Goal: Task Accomplishment & Management: Manage account settings

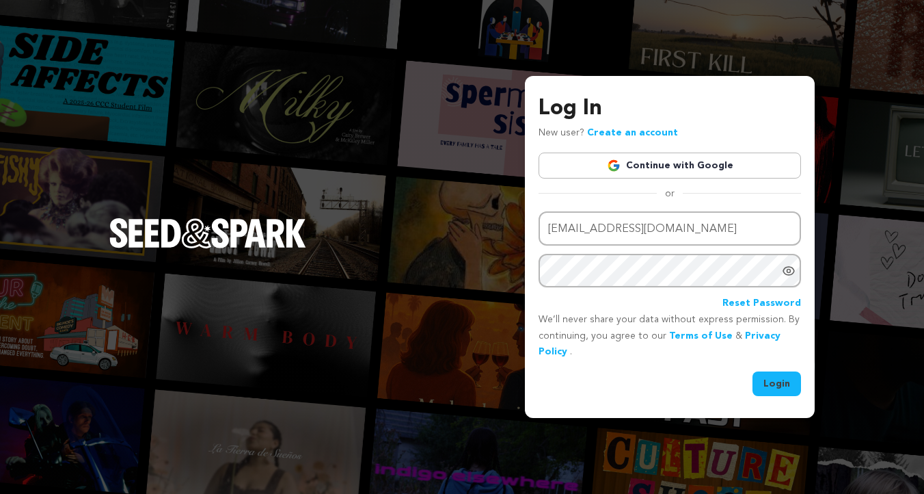
click at [783, 395] on button "Login" at bounding box center [777, 383] width 49 height 25
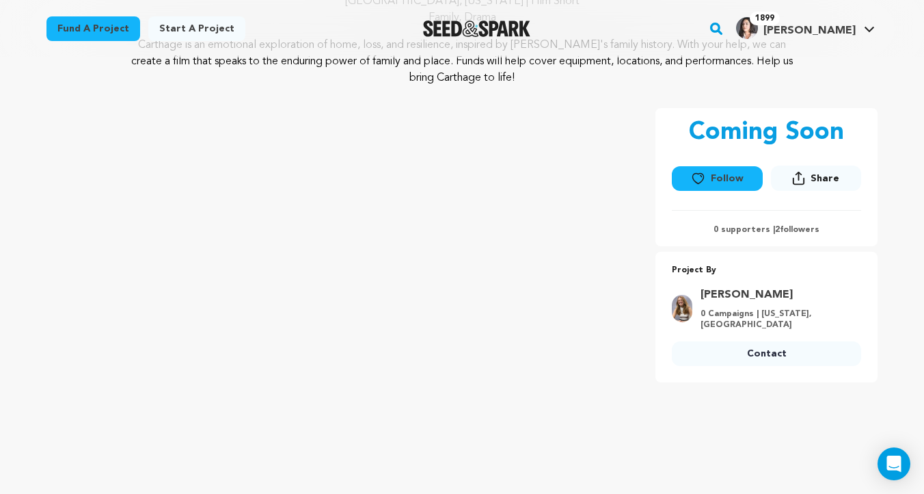
scroll to position [146, 0]
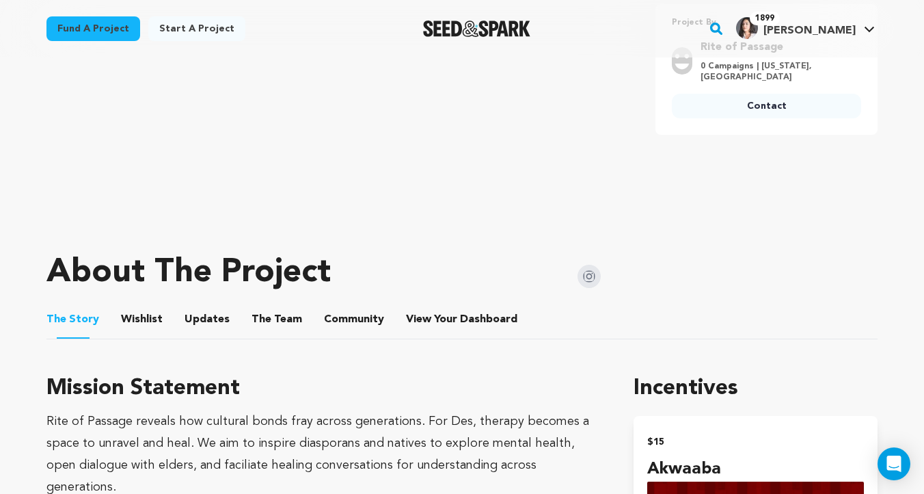
scroll to position [421, 0]
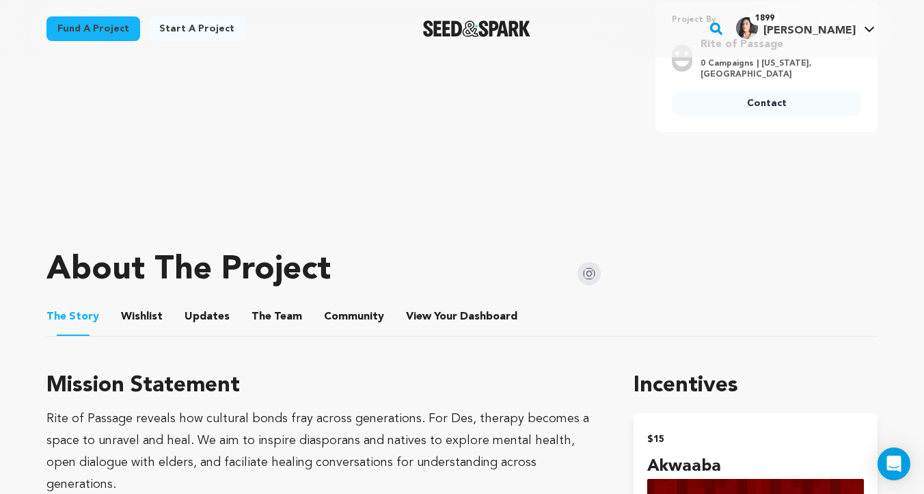
click at [270, 317] on button "The Team" at bounding box center [277, 319] width 33 height 33
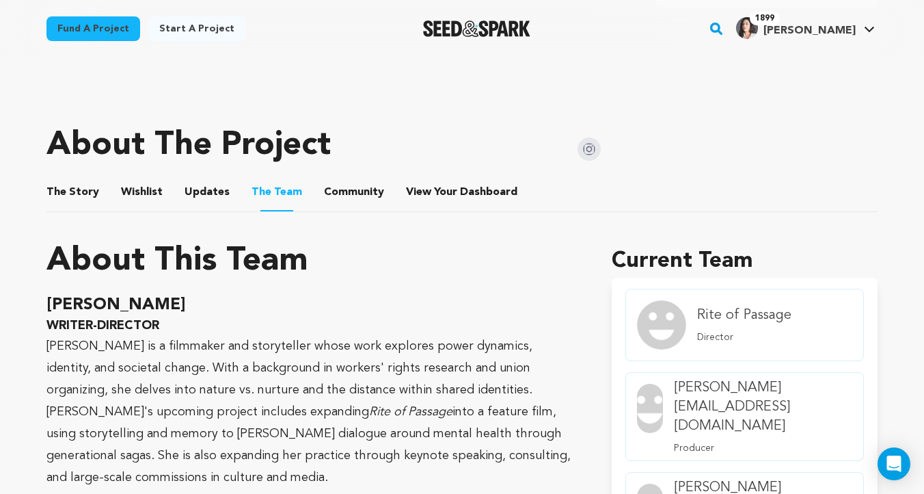
scroll to position [402, 0]
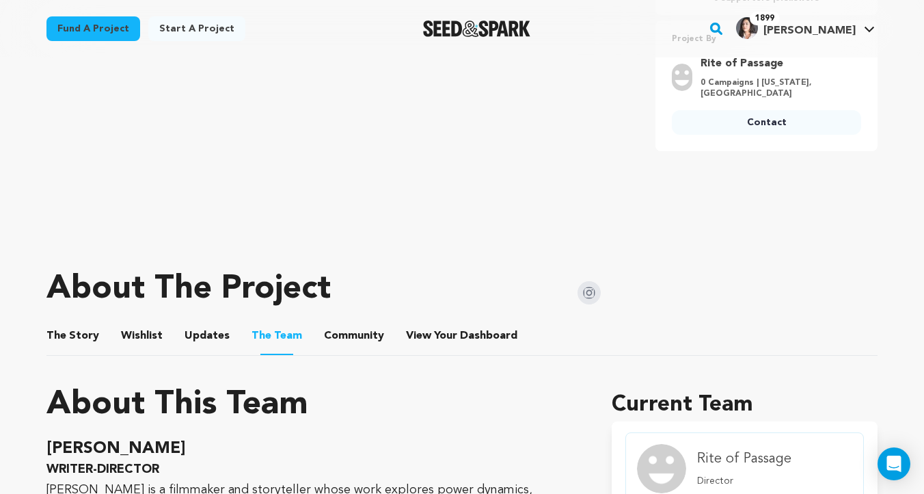
click at [77, 338] on button "The Story" at bounding box center [73, 338] width 33 height 33
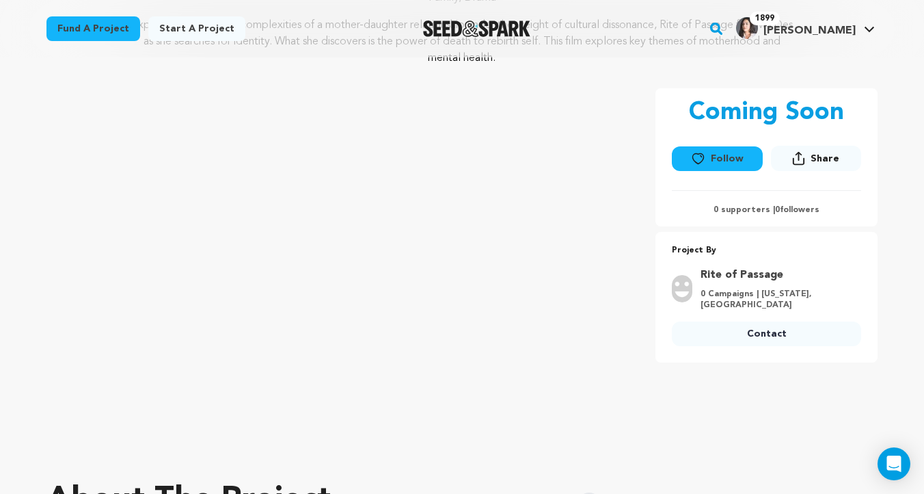
scroll to position [193, 0]
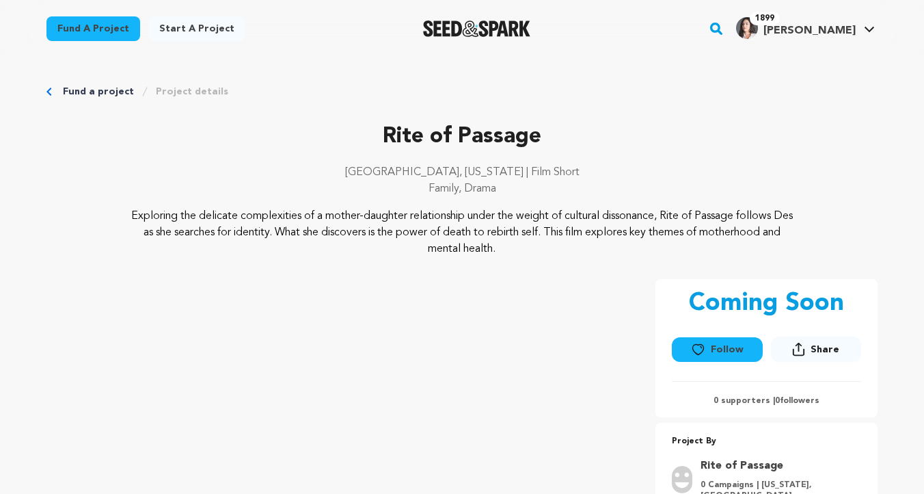
scroll to position [1, 0]
click at [728, 342] on button "Follow" at bounding box center [717, 348] width 90 height 25
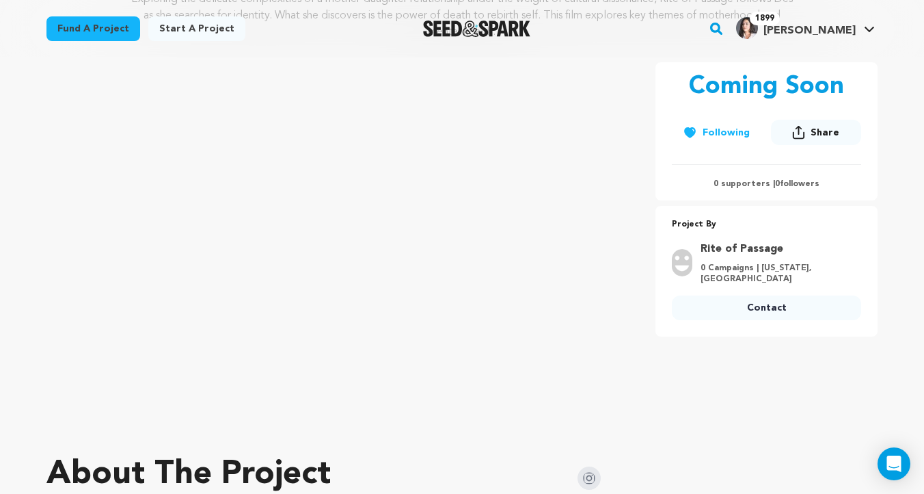
scroll to position [217, 0]
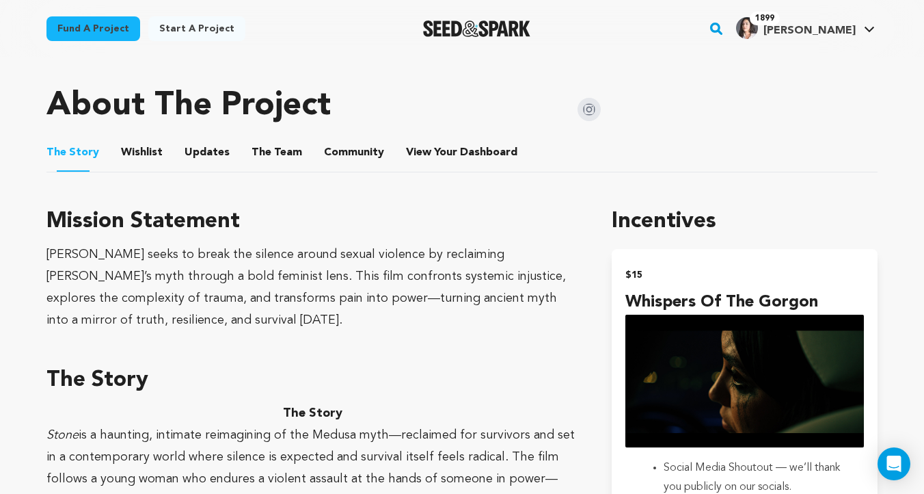
scroll to position [555, 0]
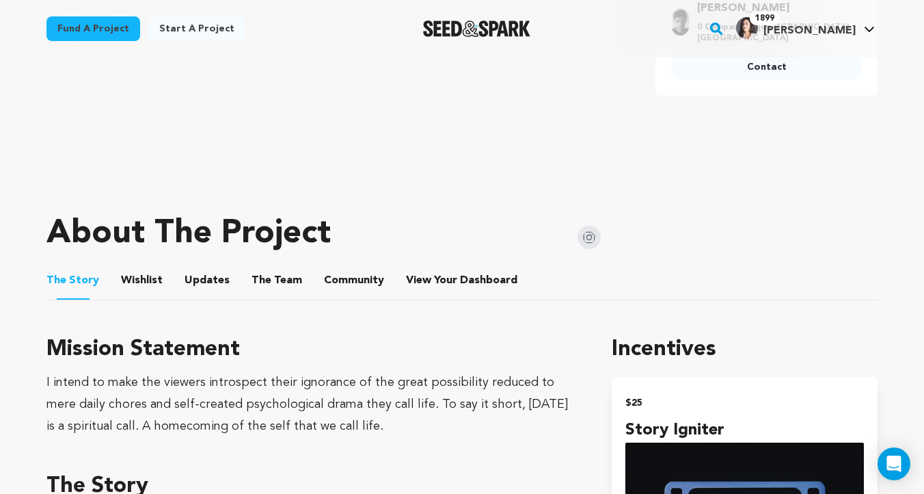
scroll to position [468, 0]
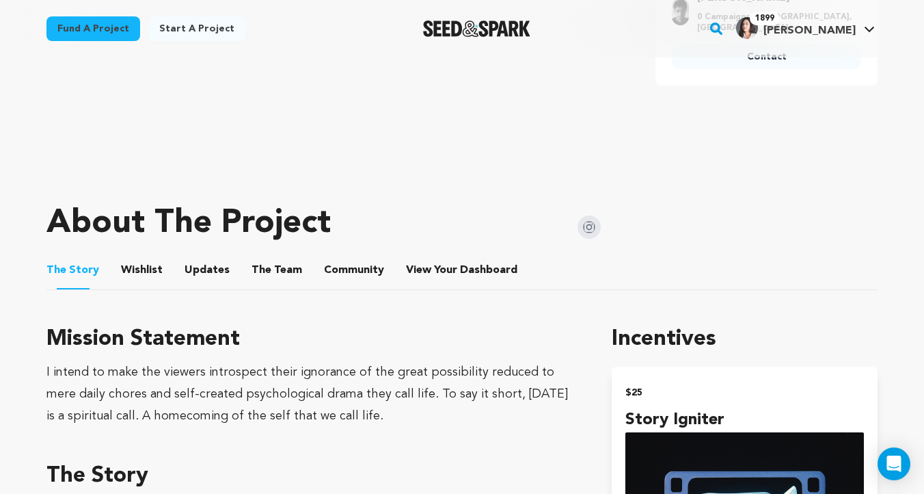
click at [139, 253] on li "Wishlist Wishlist" at bounding box center [142, 270] width 42 height 38
click at [137, 266] on button "Wishlist" at bounding box center [142, 272] width 33 height 33
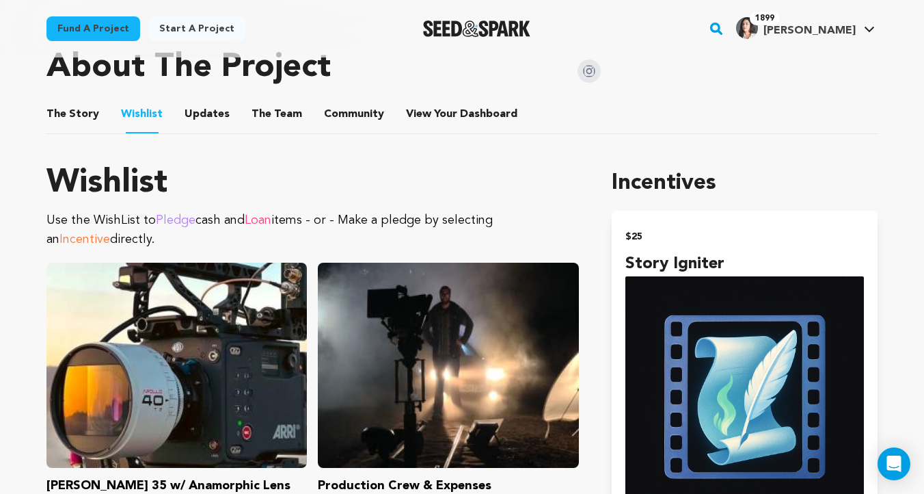
scroll to position [617, 0]
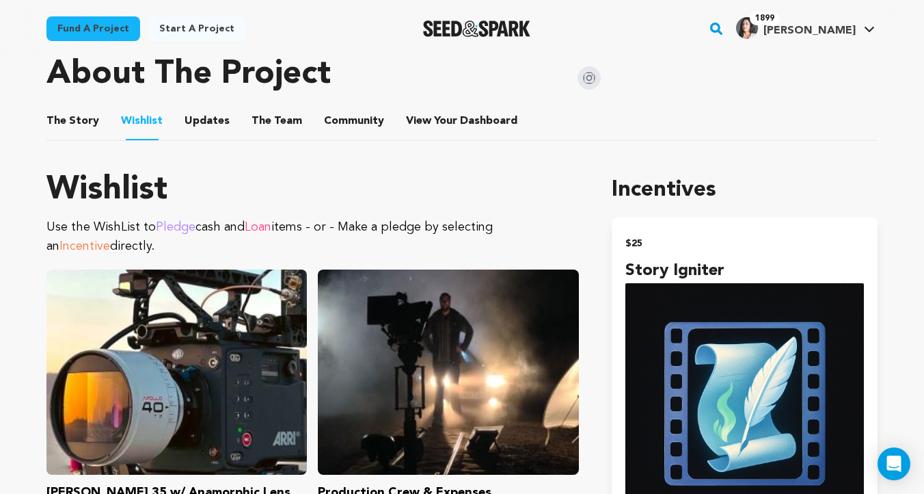
drag, startPoint x: 52, startPoint y: 130, endPoint x: 53, endPoint y: 156, distance: 26.0
click at [52, 130] on li "The Story The Story" at bounding box center [72, 121] width 53 height 38
click at [76, 117] on button "The Story" at bounding box center [73, 123] width 33 height 33
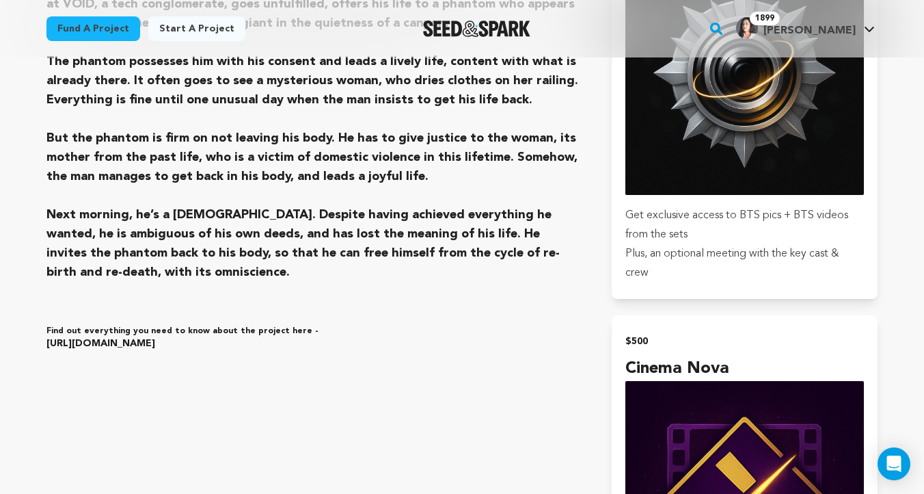
scroll to position [1321, 0]
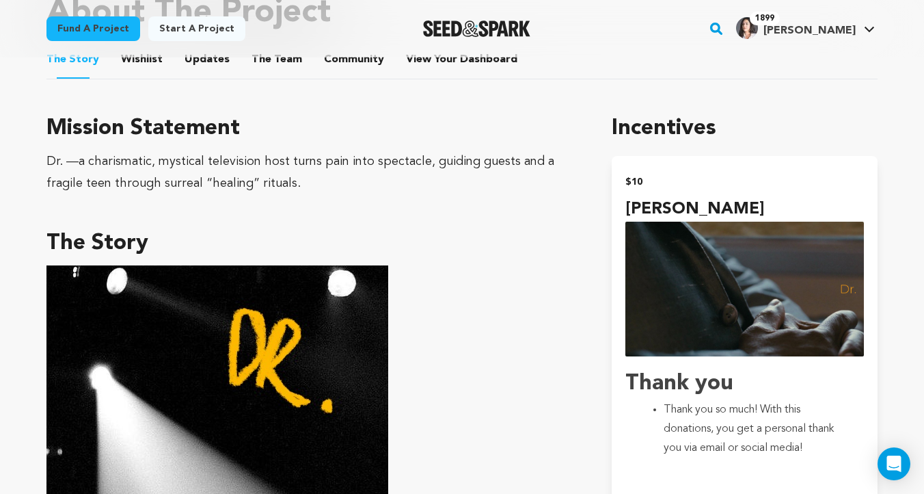
scroll to position [628, 0]
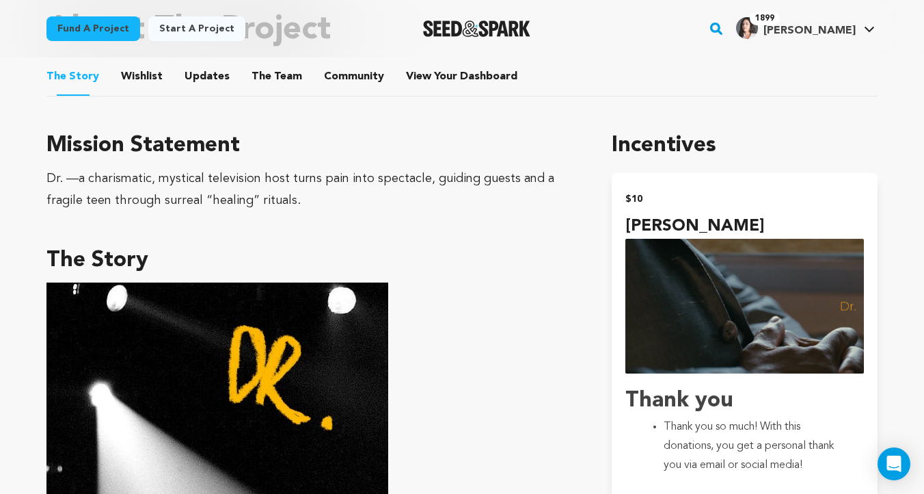
click at [142, 82] on button "Wishlist" at bounding box center [142, 79] width 33 height 33
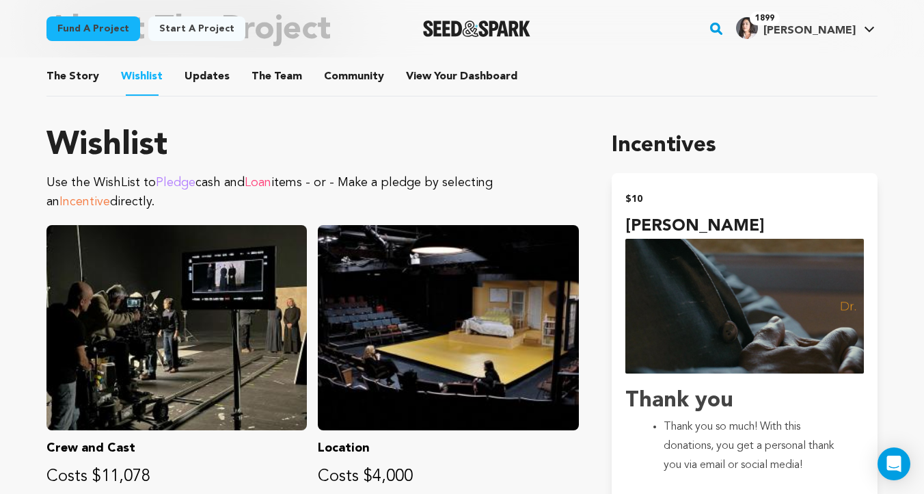
click at [80, 80] on button "The Story" at bounding box center [73, 79] width 33 height 33
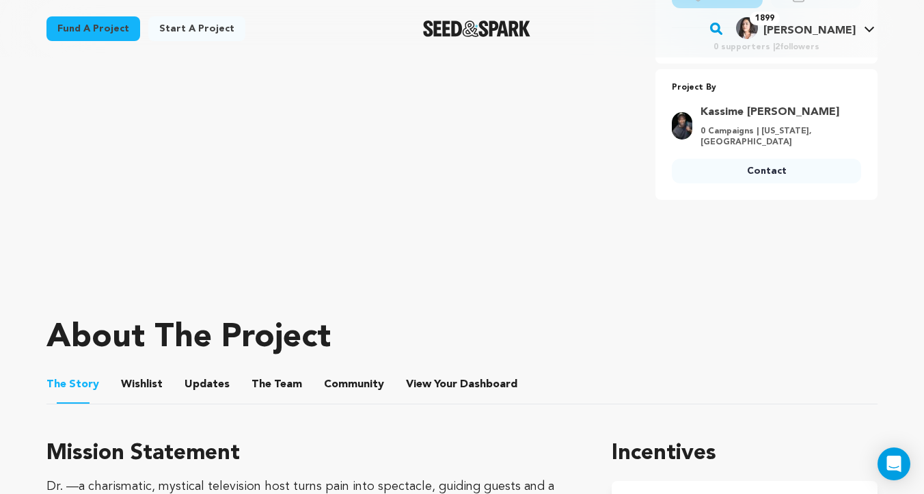
scroll to position [437, 0]
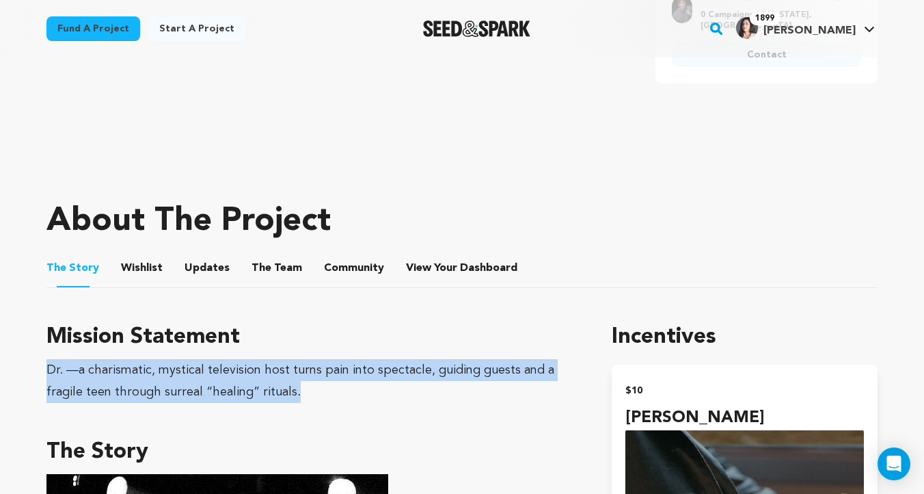
drag, startPoint x: 274, startPoint y: 384, endPoint x: 24, endPoint y: 364, distance: 250.4
copy div "Dr. —a charismatic, mystical television host turns pain into spectacle, guiding…"
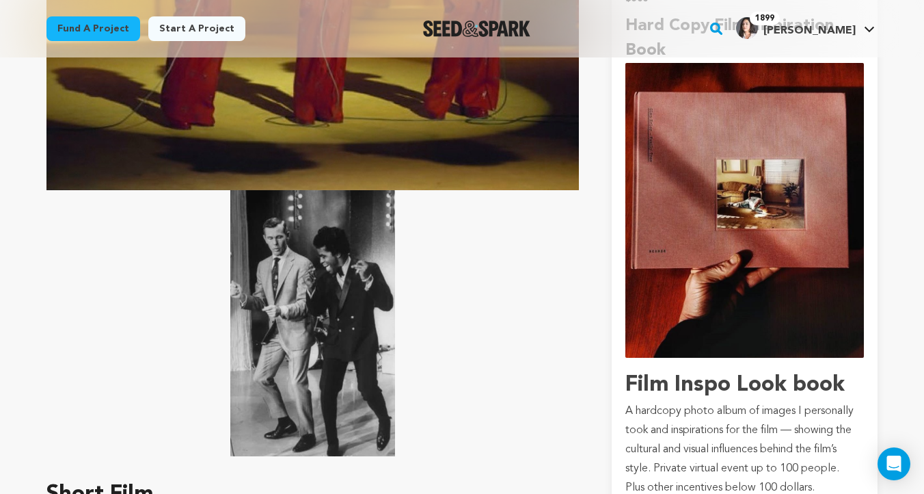
scroll to position [2865, 0]
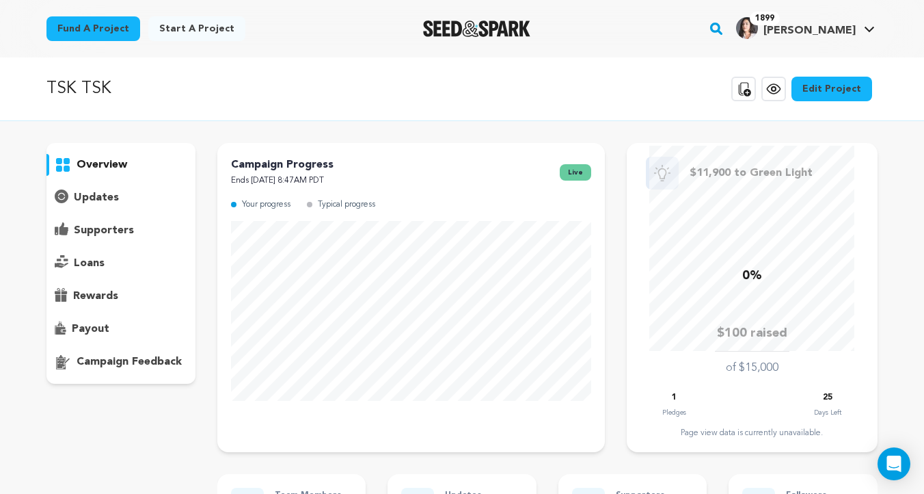
click at [843, 94] on link "Edit Project" at bounding box center [832, 89] width 81 height 25
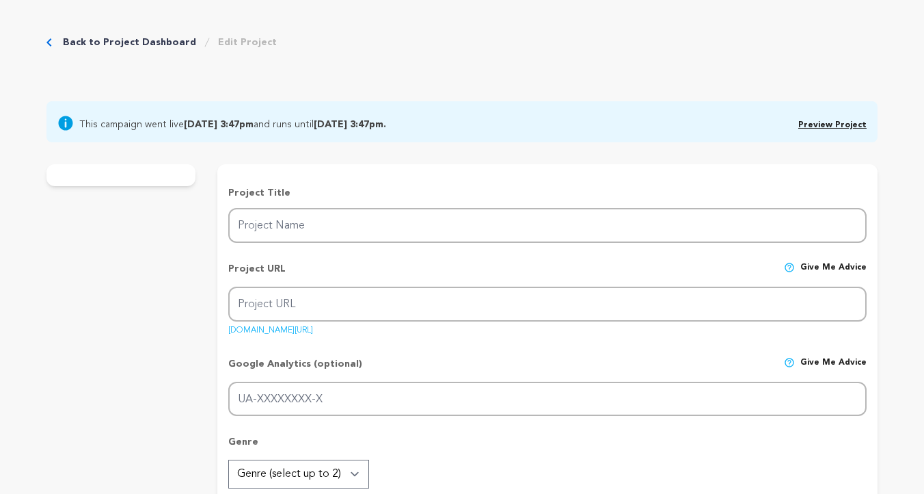
type input "TSK TSK"
type input "tsk-tsk"
type input "A fruit-loving girl finds a unique plant for her garden and grows a strong, int…"
type textarea "fruit-loving girl finds a unique plant for her garden and grows a strong, intim…"
type textarea "Tsk Tsk is about a girl existing uniquely within an already strange world. The …"
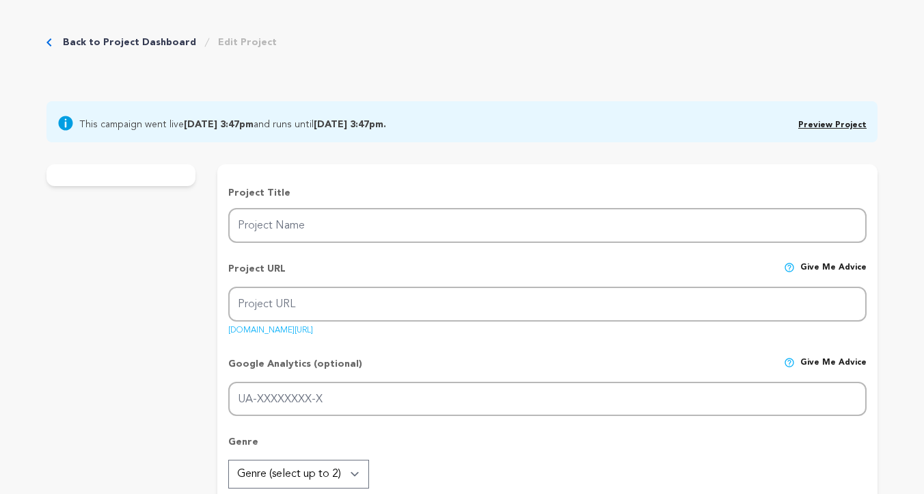
radio input "true"
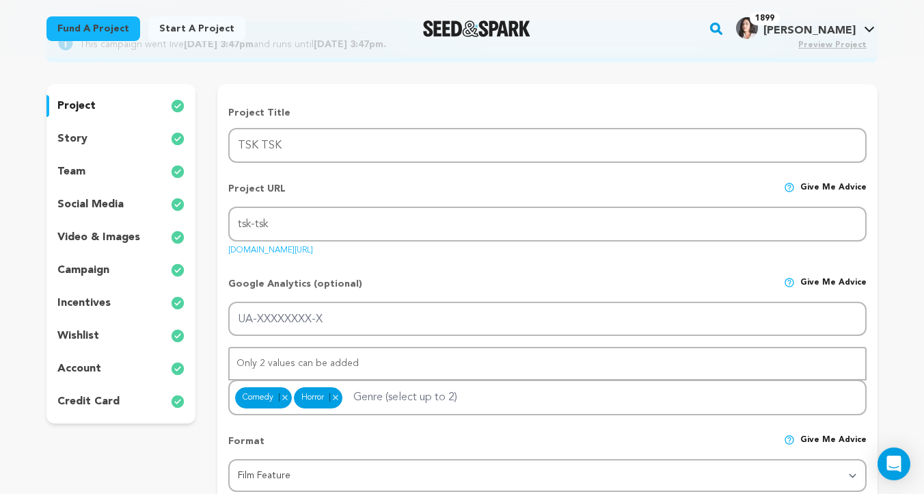
scroll to position [146, 0]
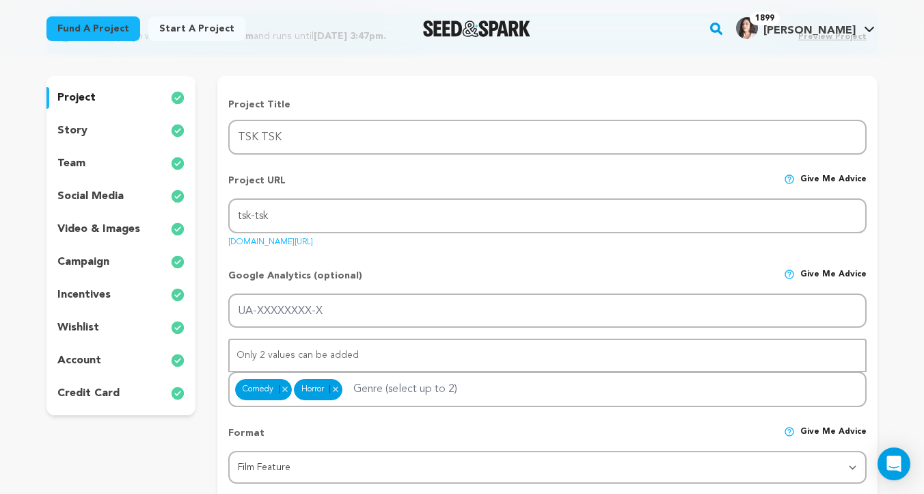
click at [88, 263] on p "campaign" at bounding box center [83, 262] width 52 height 16
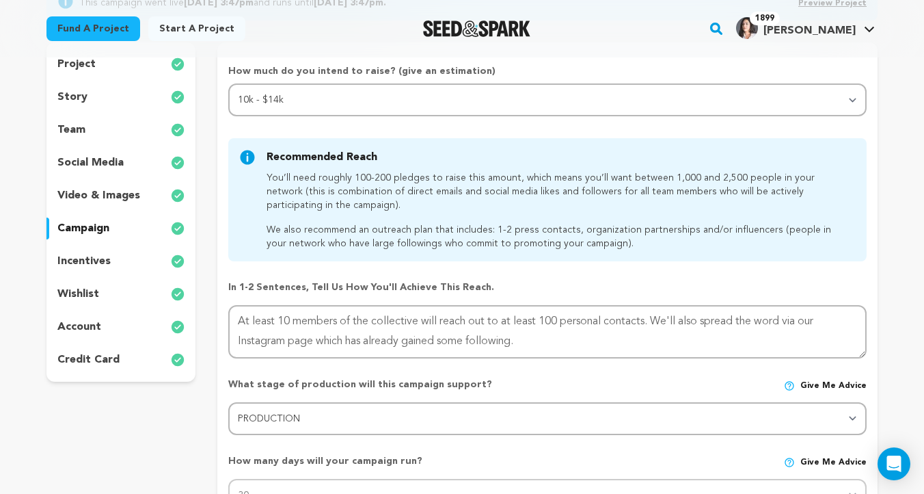
scroll to position [183, 0]
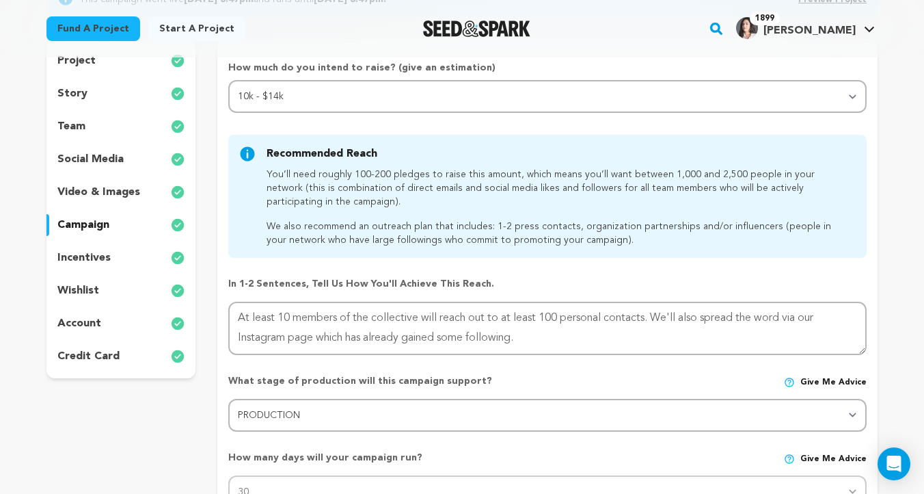
click at [85, 291] on p "wishlist" at bounding box center [78, 290] width 42 height 16
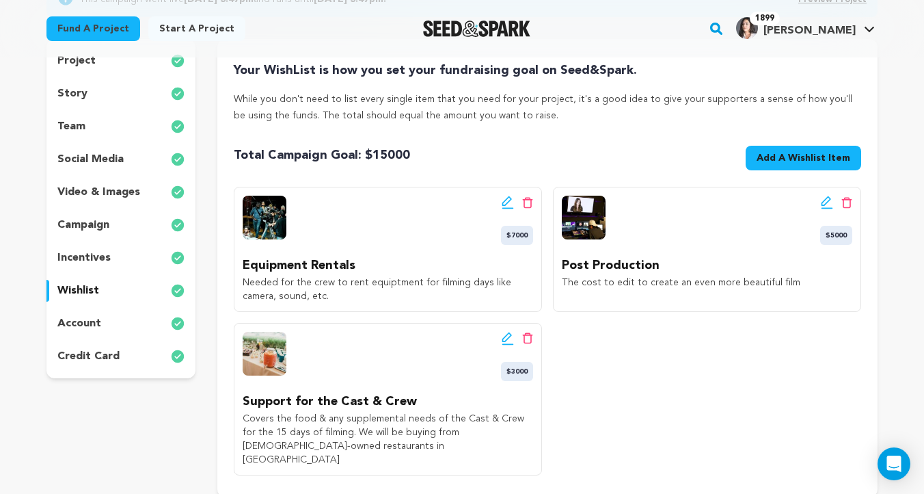
click at [506, 203] on icon at bounding box center [507, 201] width 10 height 10
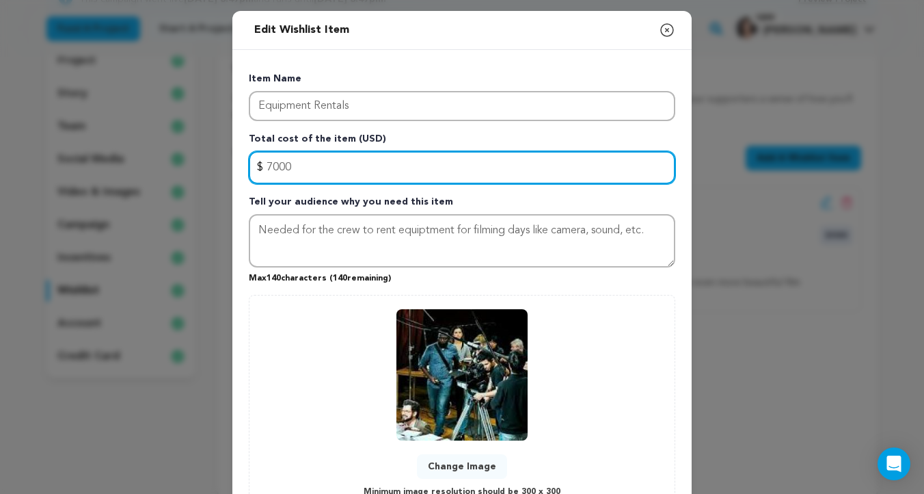
click at [272, 164] on input "7000" at bounding box center [462, 167] width 427 height 33
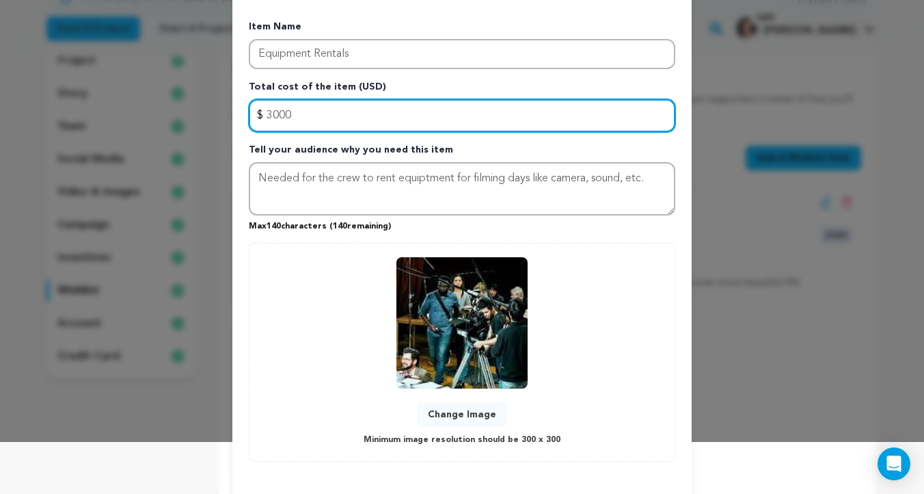
scroll to position [110, 0]
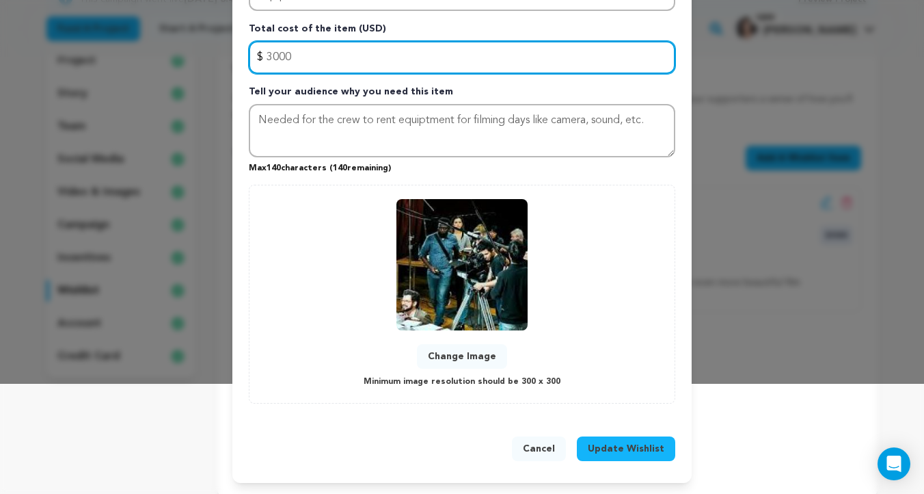
type input "3000"
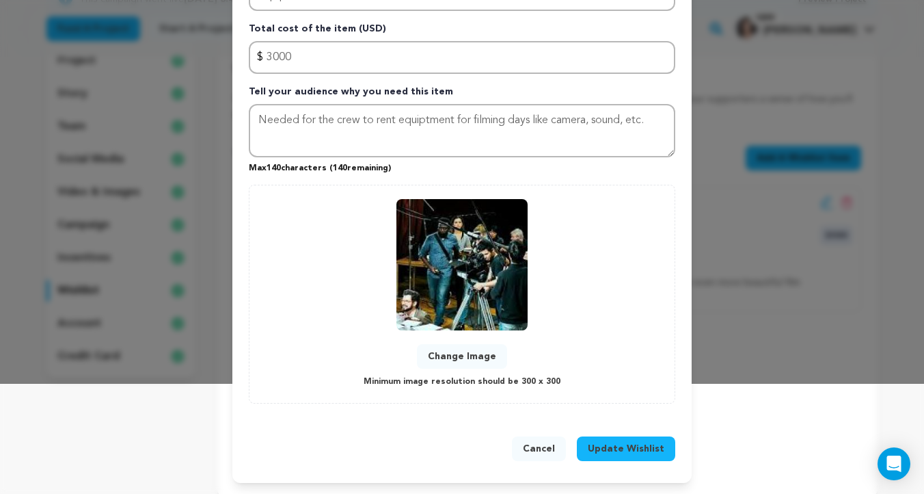
click at [645, 453] on span "Update Wishlist" at bounding box center [626, 449] width 77 height 14
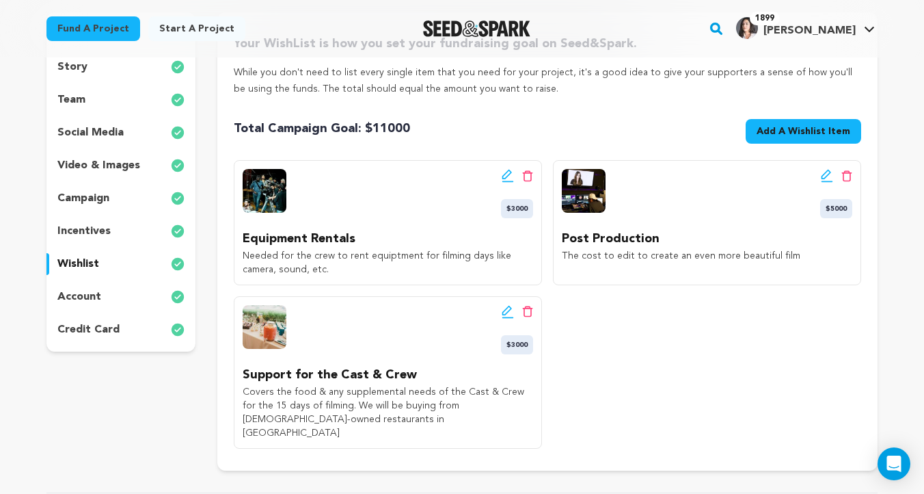
scroll to position [208, 0]
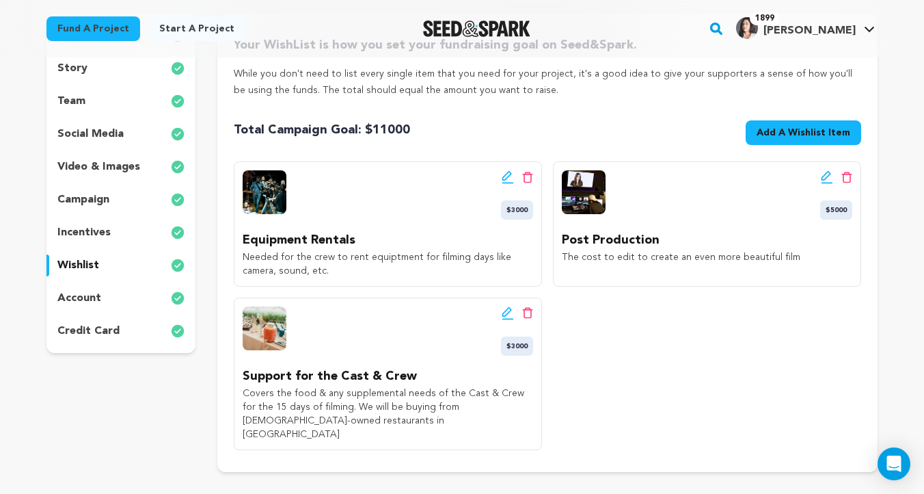
click at [503, 174] on icon at bounding box center [508, 177] width 12 height 14
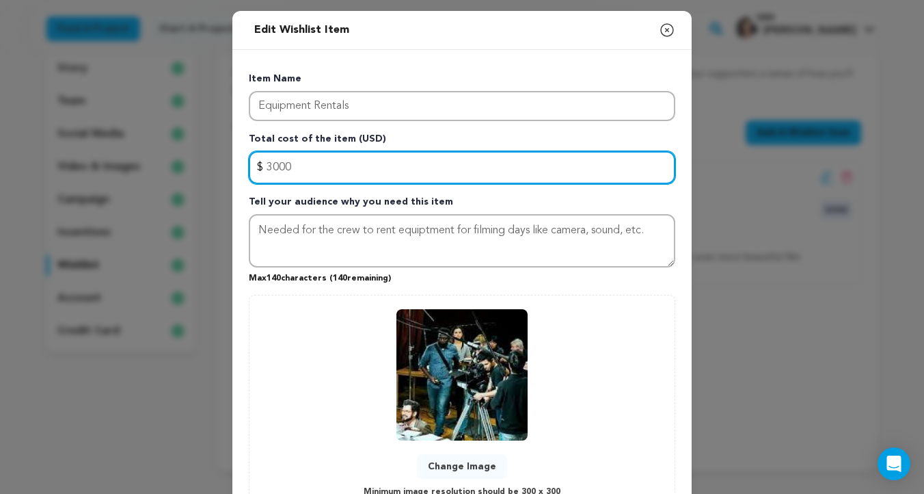
click at [268, 166] on input "3000" at bounding box center [462, 167] width 427 height 33
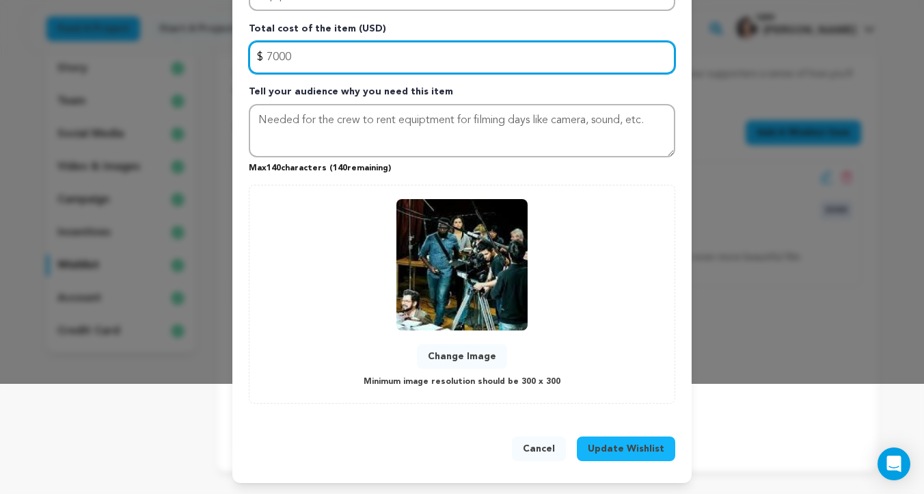
type input "7000"
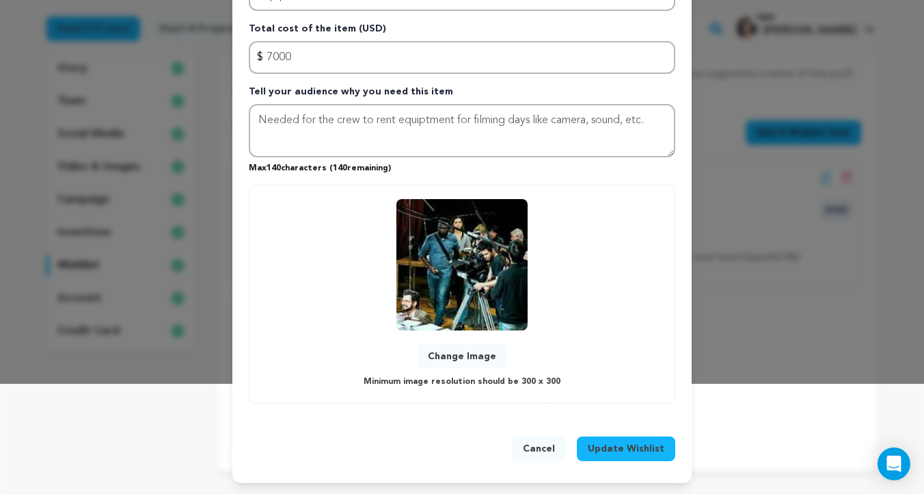
click at [633, 451] on span "Update Wishlist" at bounding box center [626, 449] width 77 height 14
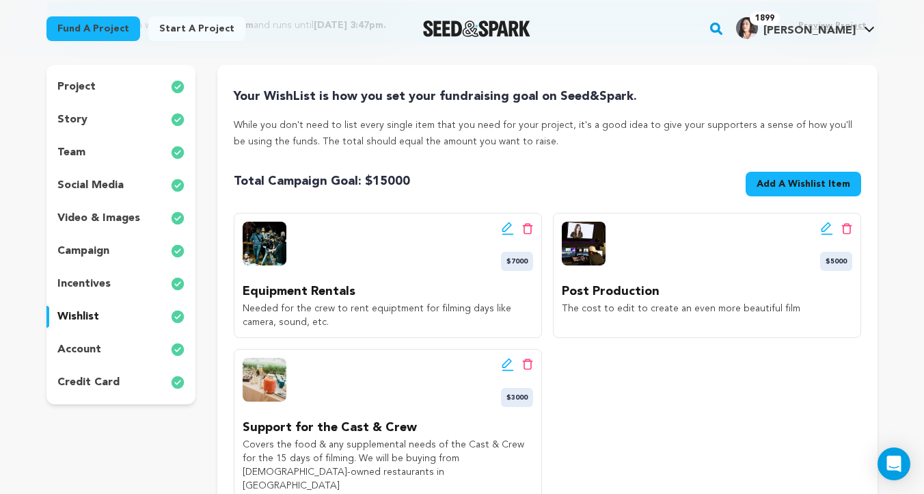
scroll to position [176, 0]
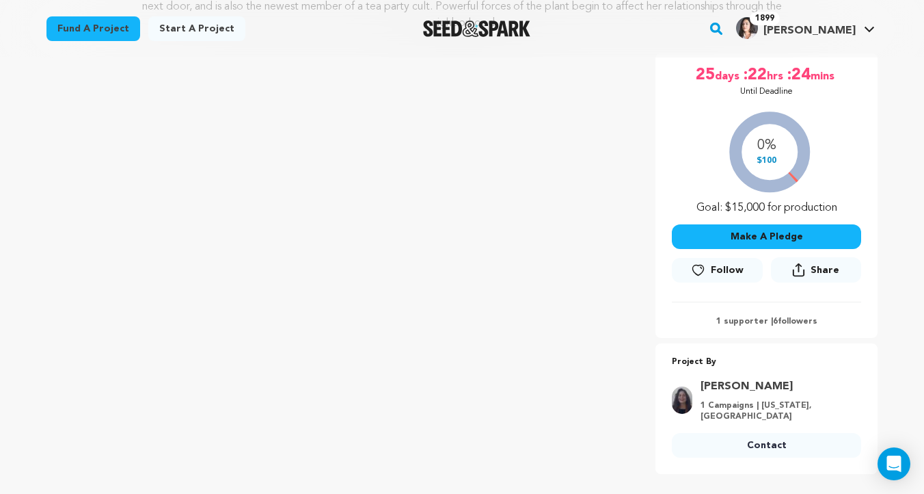
scroll to position [226, 0]
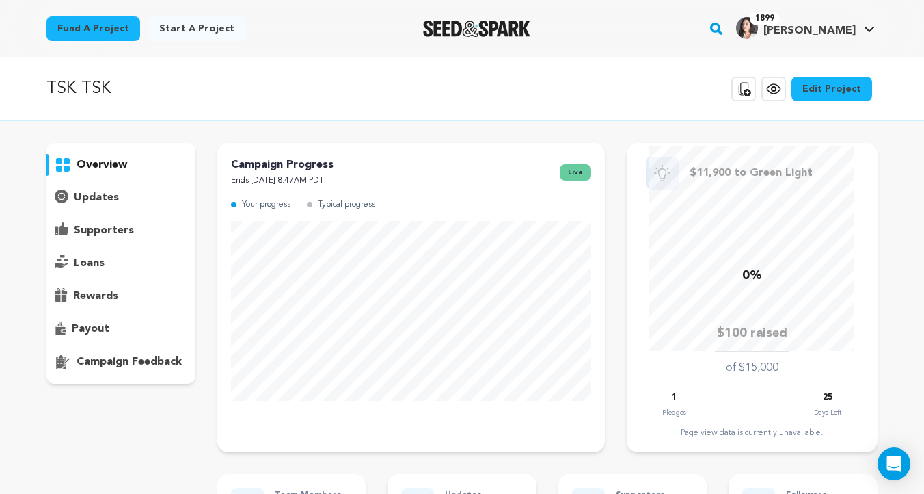
click at [828, 91] on link "Edit Project" at bounding box center [832, 89] width 81 height 25
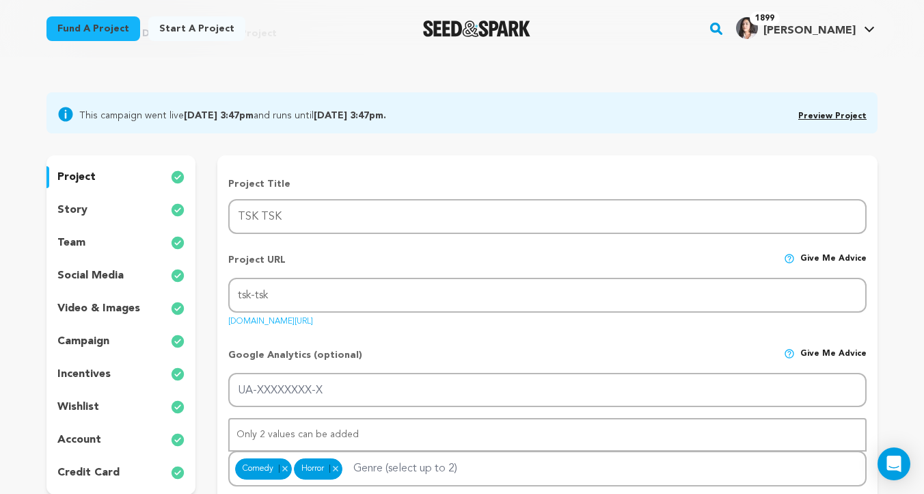
scroll to position [72, 0]
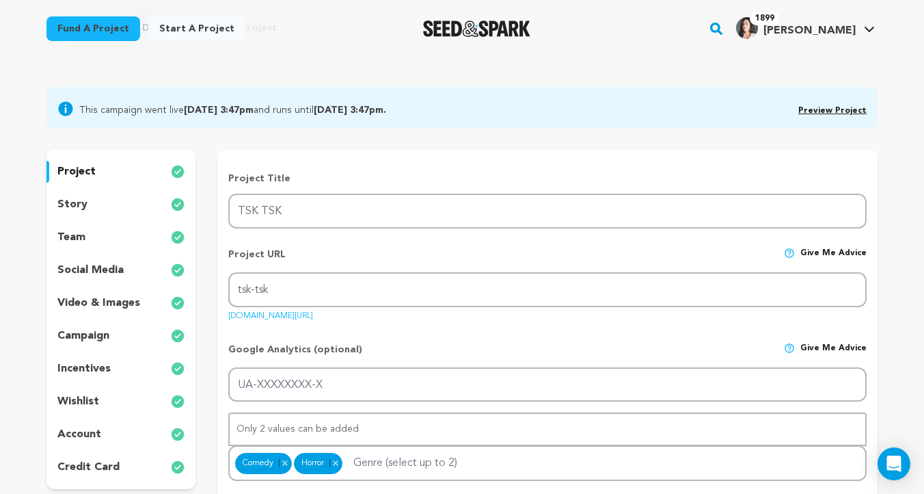
click at [85, 401] on p "wishlist" at bounding box center [78, 401] width 42 height 16
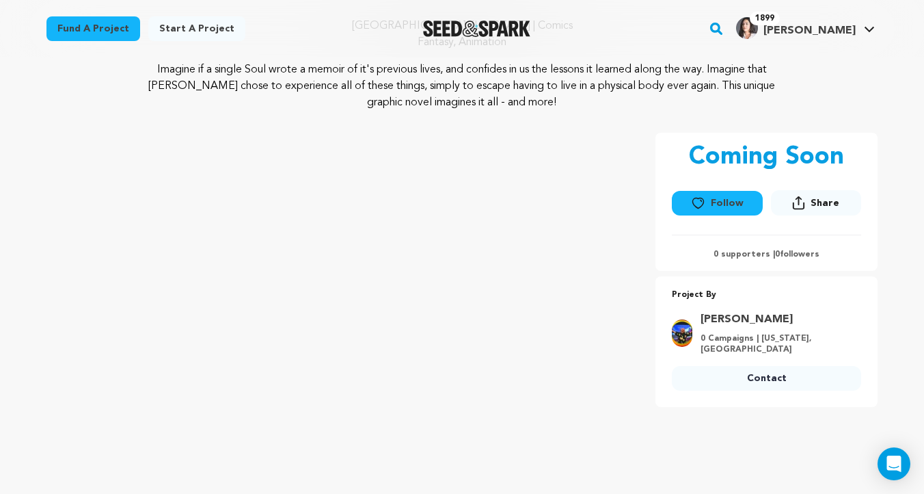
scroll to position [168, 0]
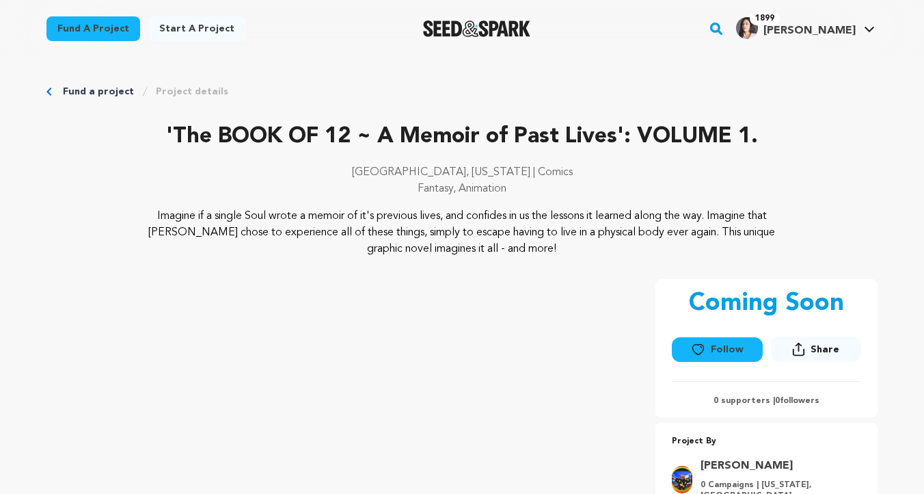
scroll to position [165, 0]
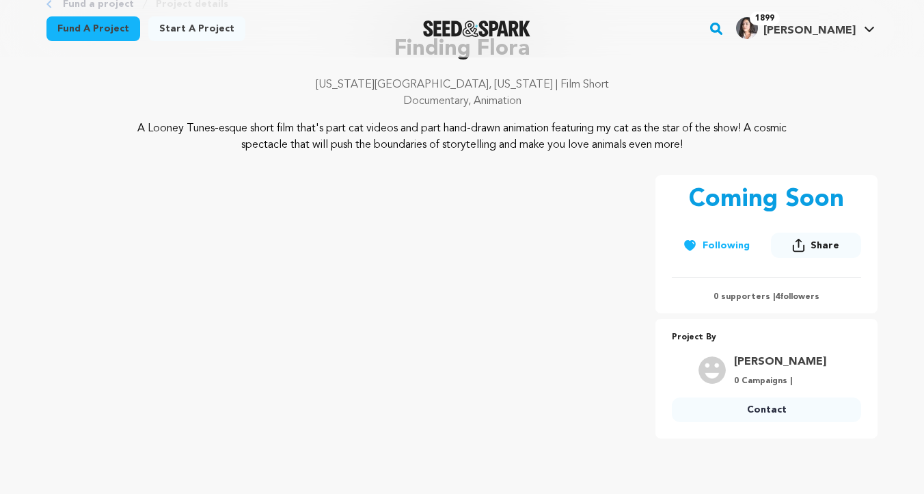
scroll to position [131, 0]
